Goal: Task Accomplishment & Management: Manage account settings

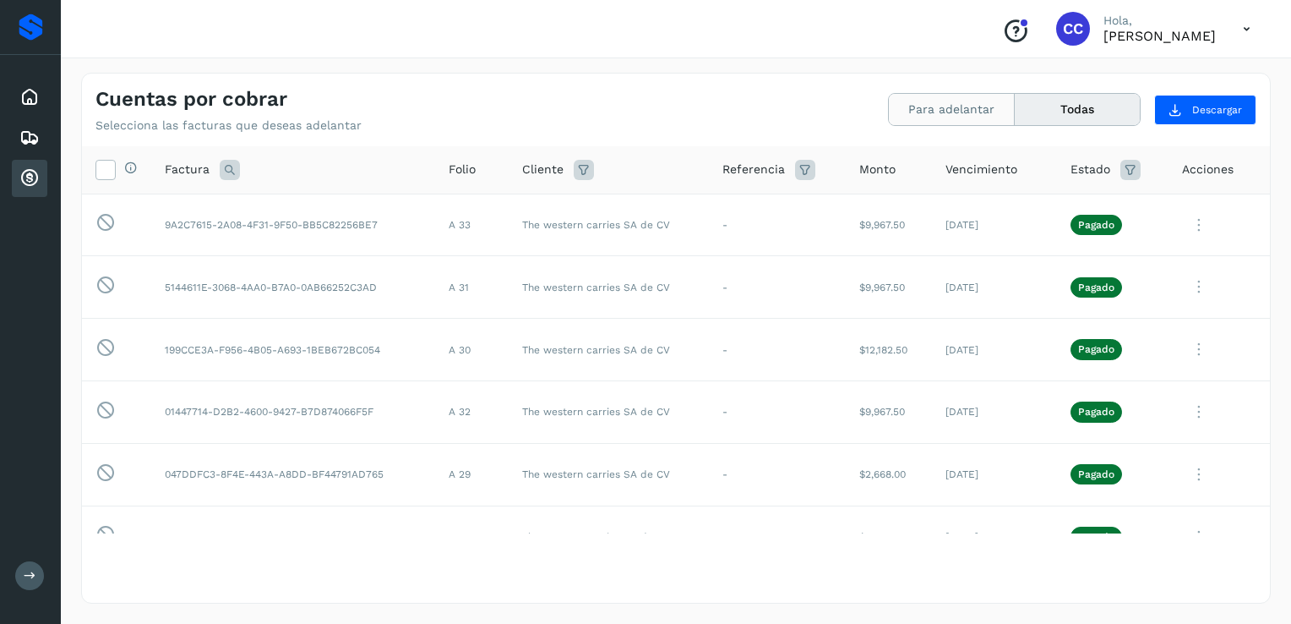
click at [963, 113] on button "Para adelantar" at bounding box center [952, 109] width 126 height 31
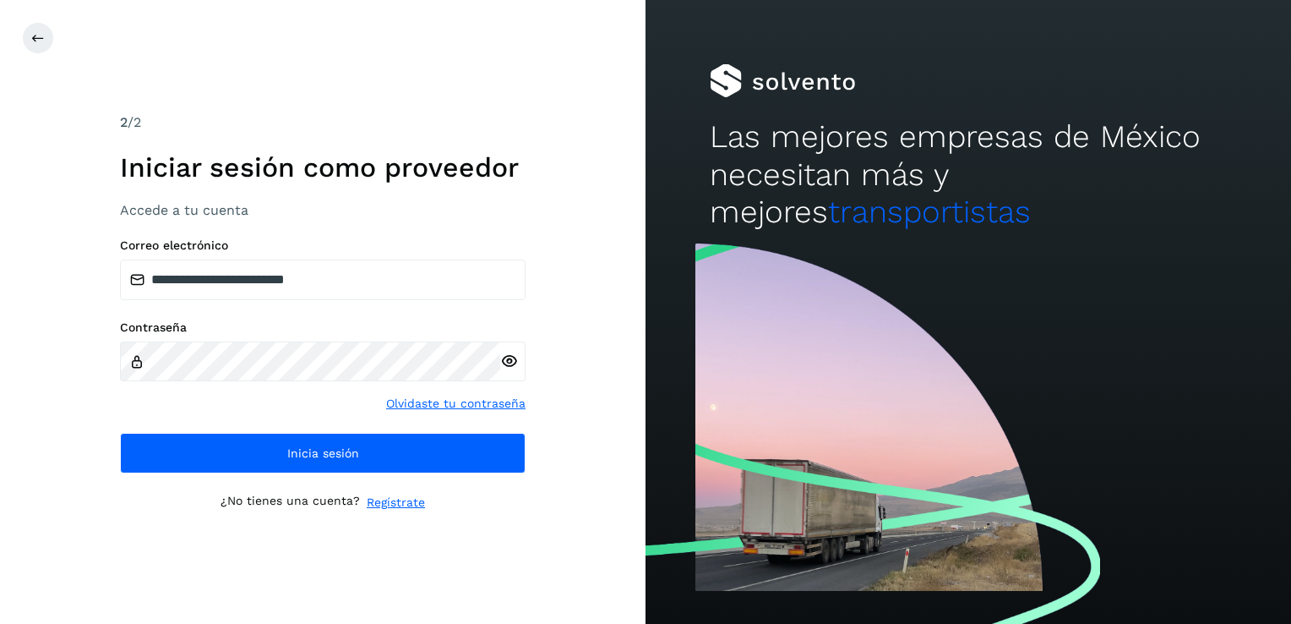
click at [443, 490] on div "**********" at bounding box center [323, 312] width 406 height 400
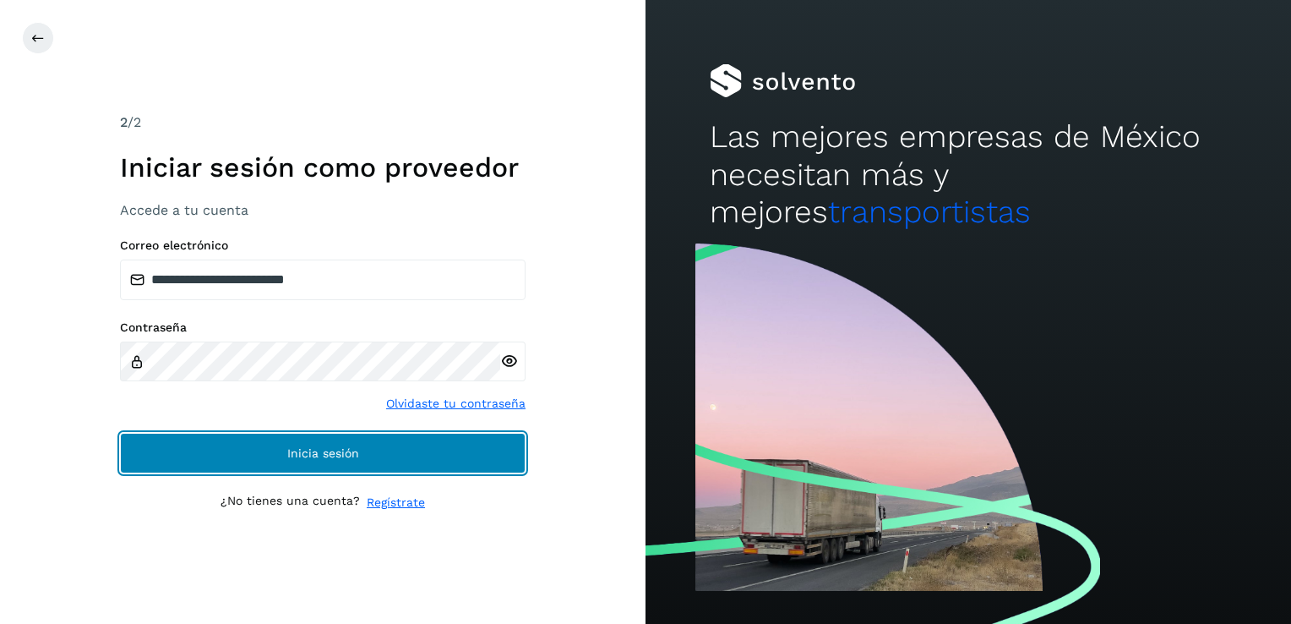
click at [450, 461] on button "Inicia sesión" at bounding box center [323, 453] width 406 height 41
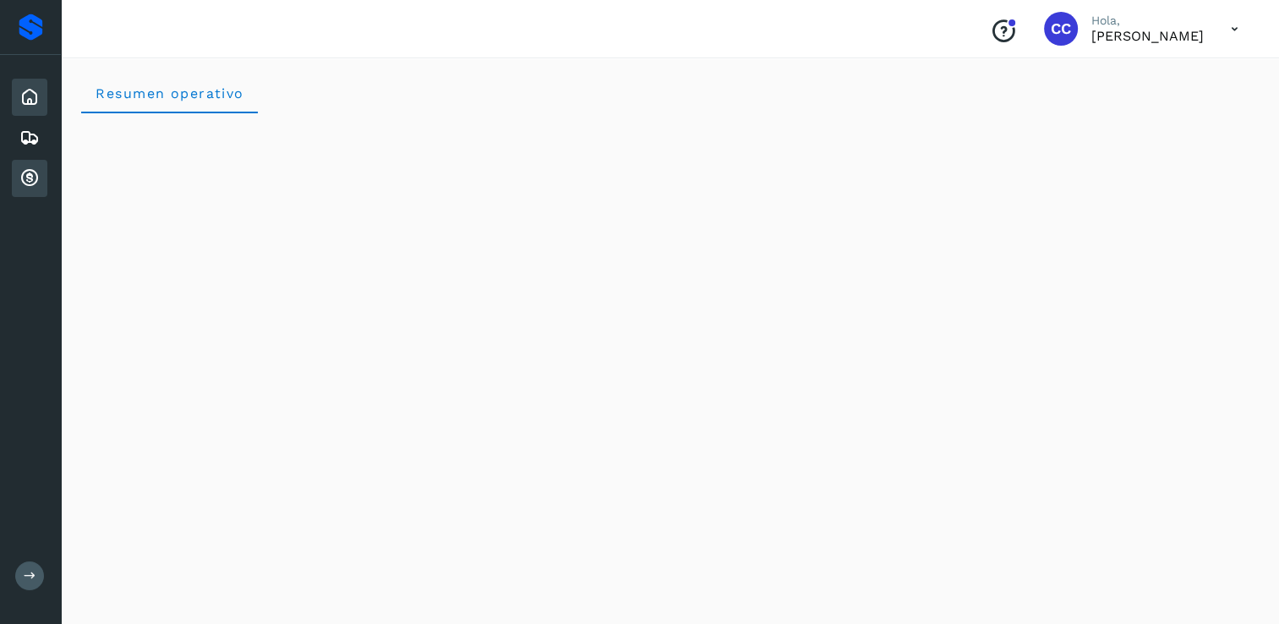
click at [30, 169] on icon at bounding box center [29, 178] width 20 height 20
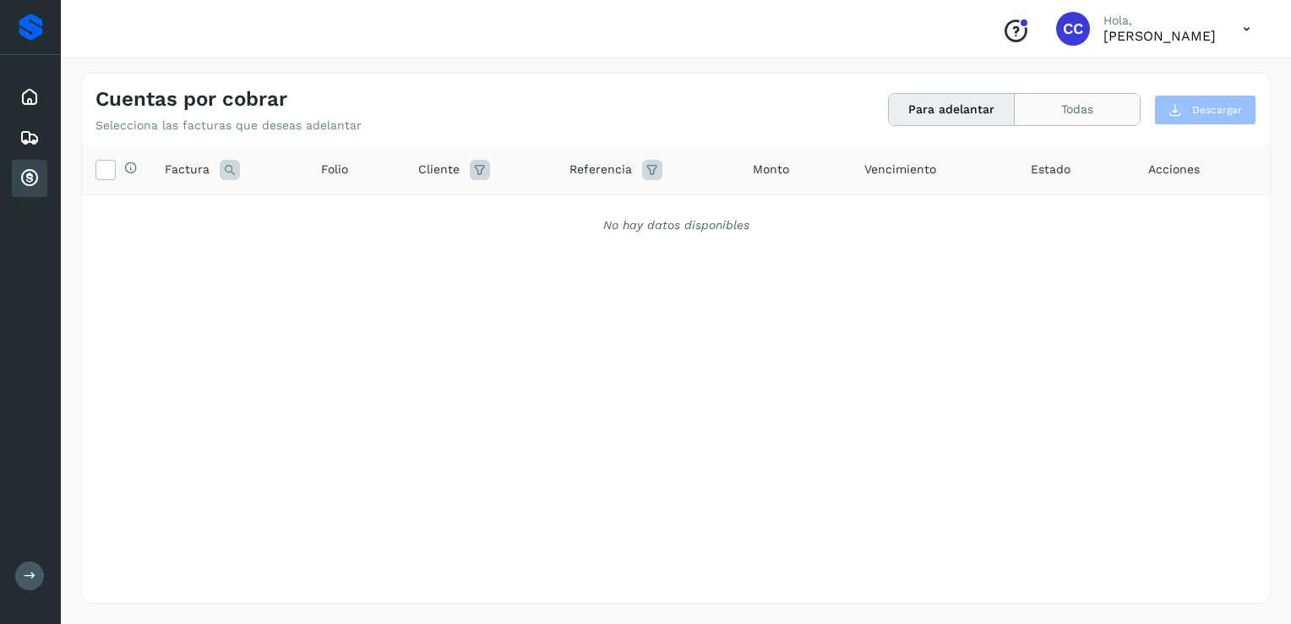
click at [1061, 117] on button "Todas" at bounding box center [1077, 109] width 125 height 31
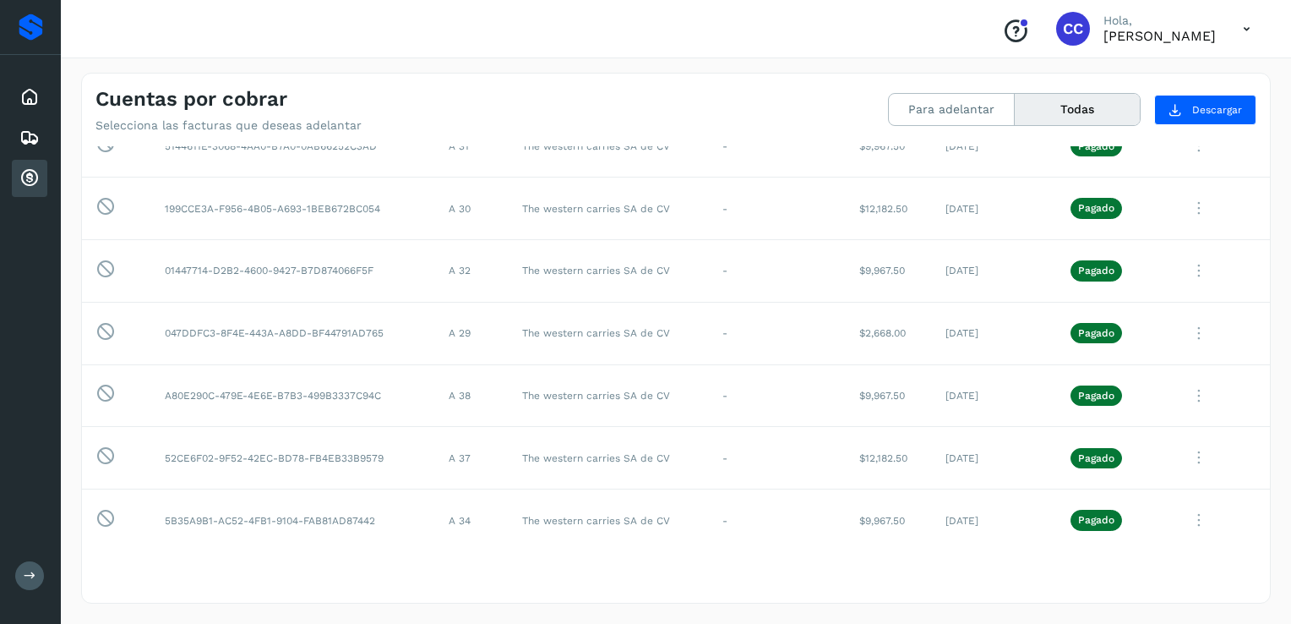
scroll to position [282, 0]
